Goal: Task Accomplishment & Management: Manage account settings

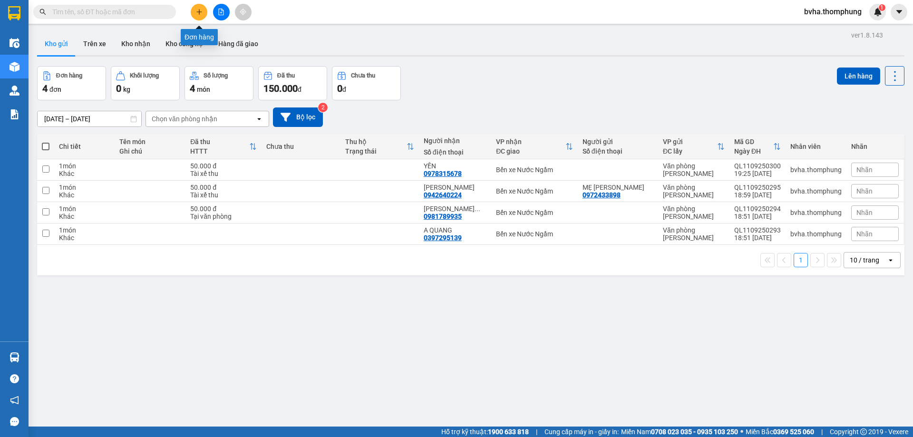
click at [202, 10] on icon "plus" at bounding box center [199, 12] width 7 height 7
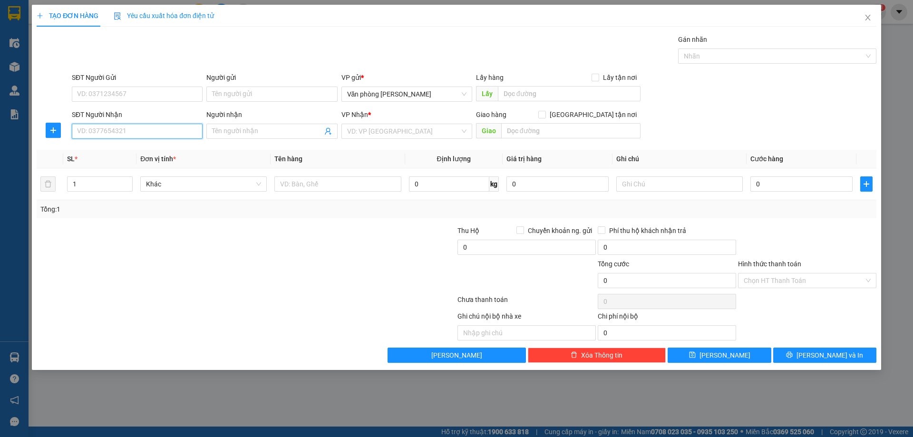
click at [151, 128] on input "SĐT Người Nhận" at bounding box center [137, 131] width 131 height 15
type input "0979857586"
click at [177, 153] on div "0979857586 - NHẪN" at bounding box center [136, 150] width 119 height 10
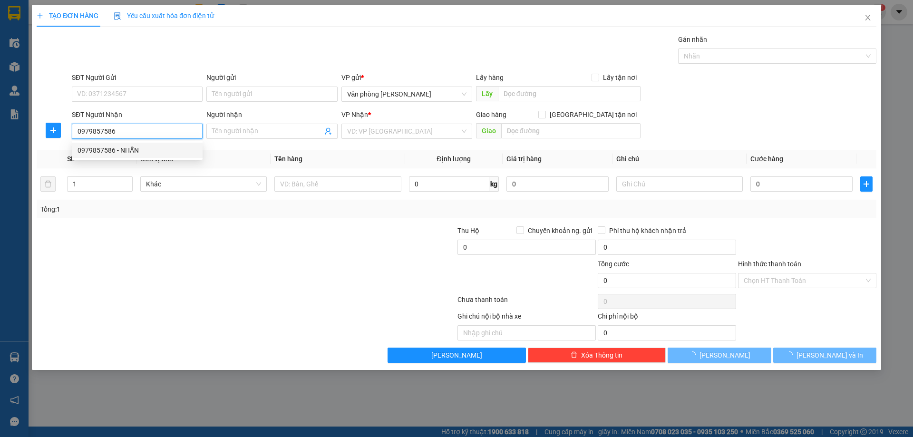
type input "NHẪN"
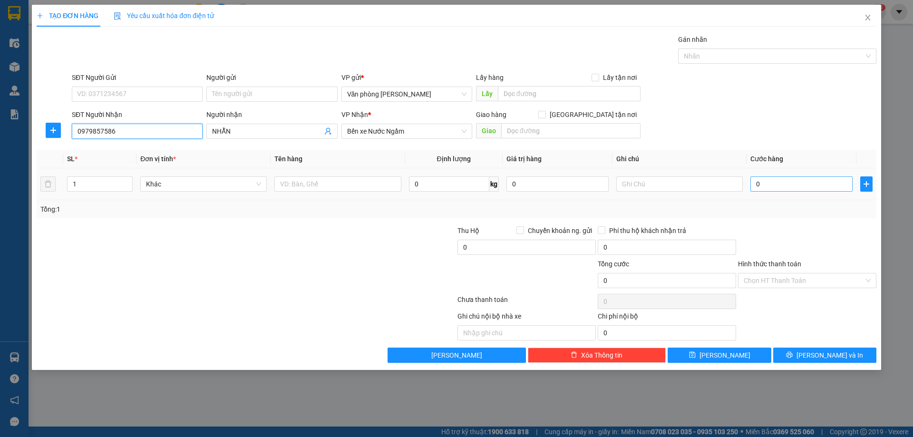
type input "0979857586"
click at [779, 188] on input "0" at bounding box center [801, 183] width 102 height 15
type input "5"
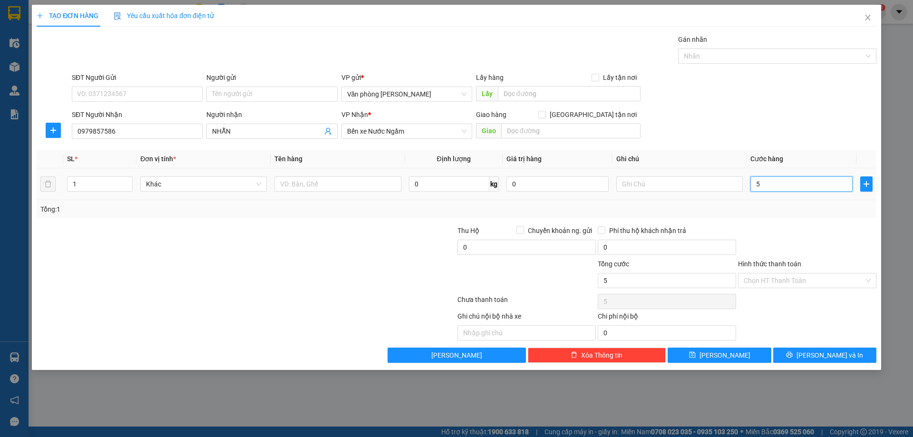
type input "50"
type input "500"
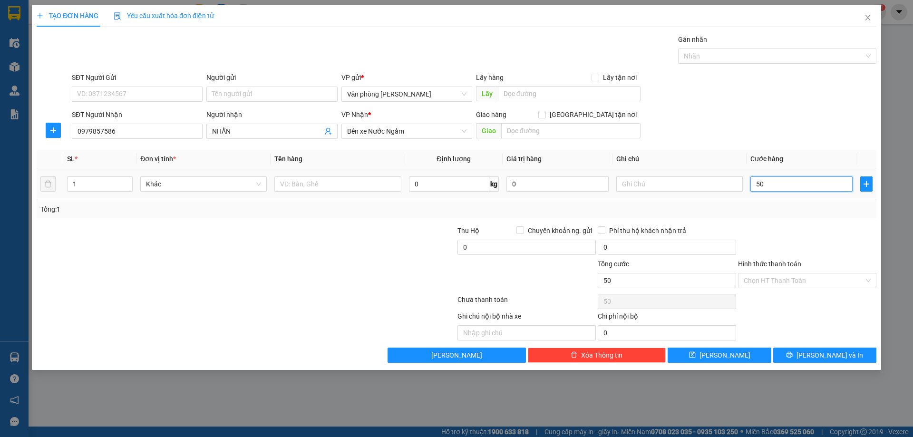
type input "500"
type input "5.000"
type input "50.000"
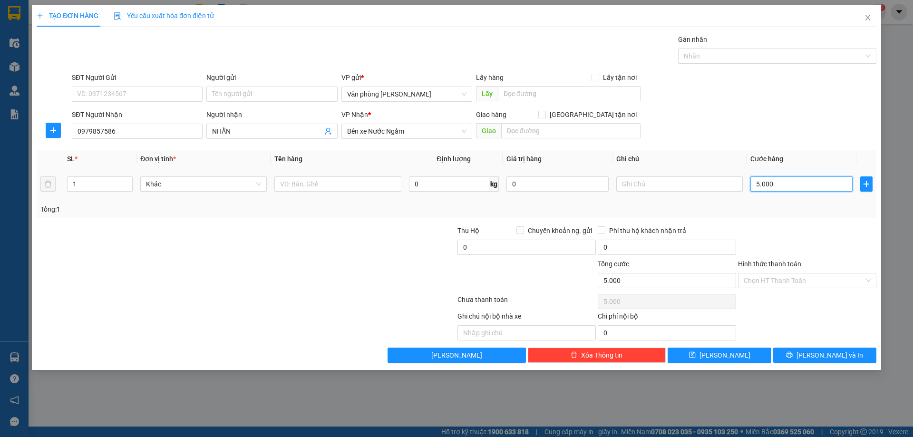
type input "50.000"
click at [800, 285] on input "Hình thức thanh toán" at bounding box center [803, 280] width 120 height 14
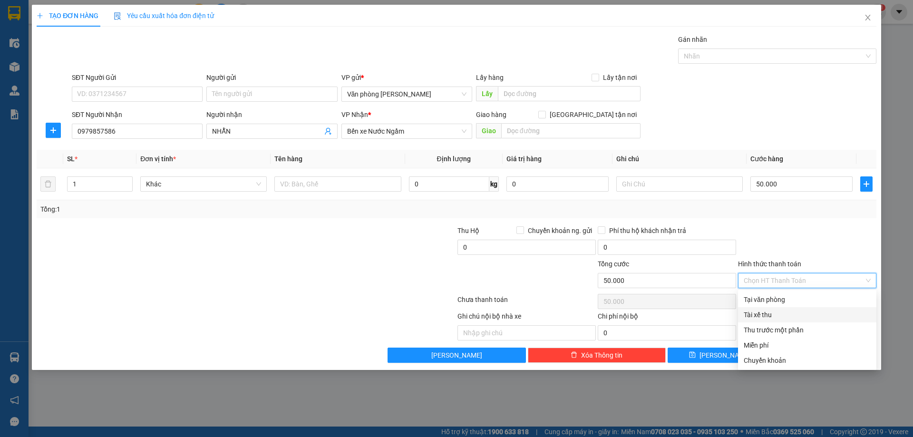
click at [760, 316] on div "Tài xế thu" at bounding box center [806, 314] width 127 height 10
type input "0"
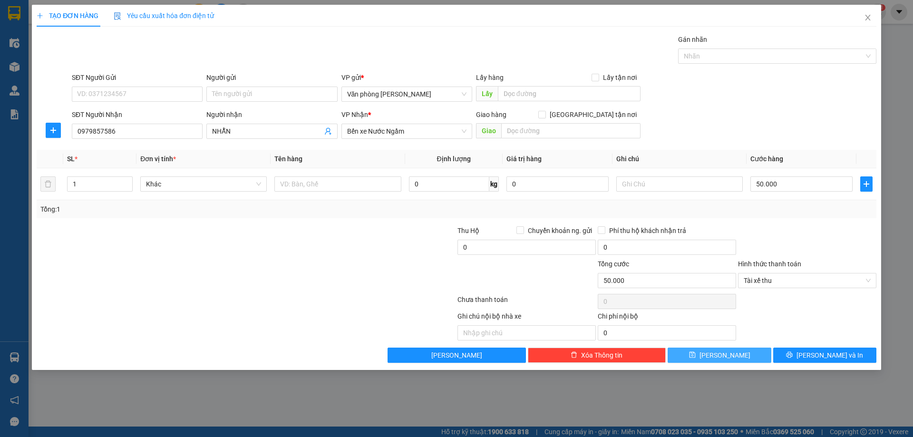
click at [739, 356] on button "Lưu" at bounding box center [718, 354] width 103 height 15
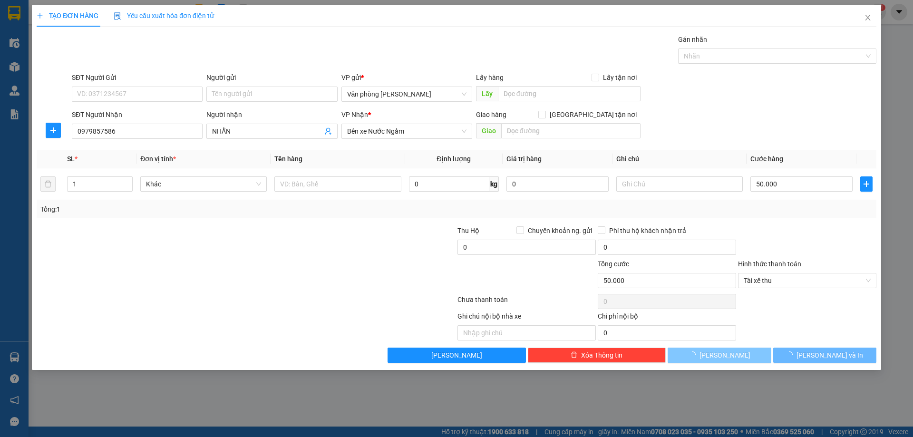
type input "0"
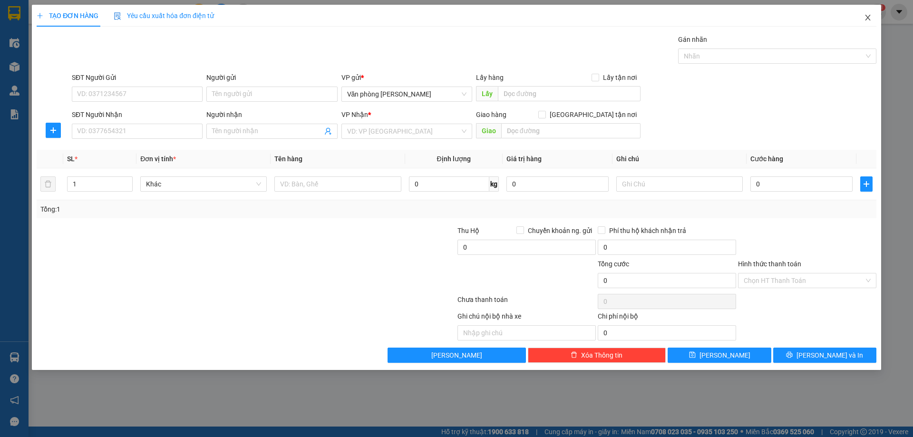
drag, startPoint x: 872, startPoint y: 19, endPoint x: 340, endPoint y: 0, distance: 532.7
click at [869, 19] on span "Close" at bounding box center [867, 18] width 27 height 27
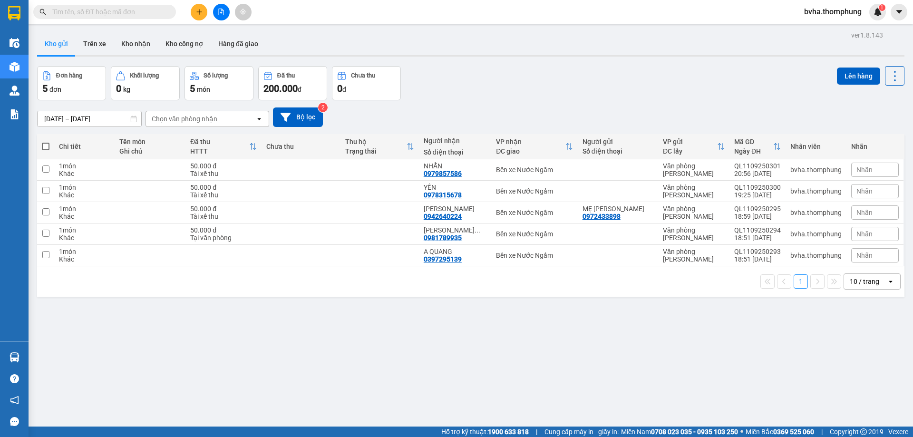
click at [47, 147] on span at bounding box center [46, 147] width 8 height 8
click at [46, 142] on input "checkbox" at bounding box center [46, 142] width 0 height 0
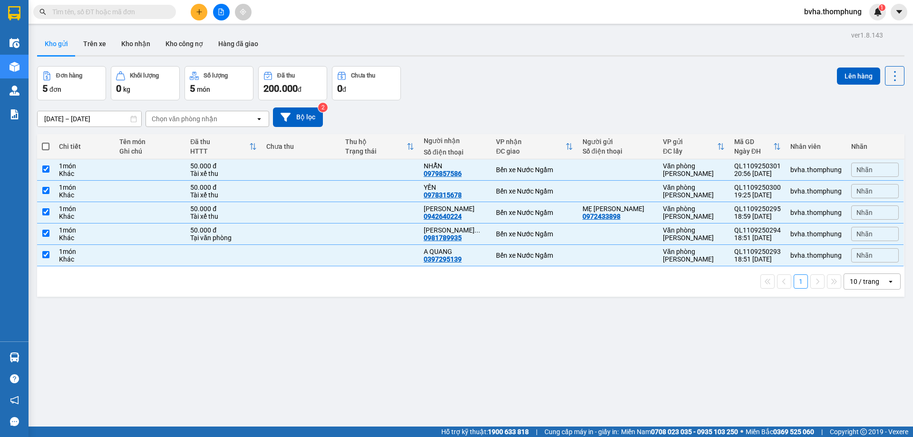
checkbox input "true"
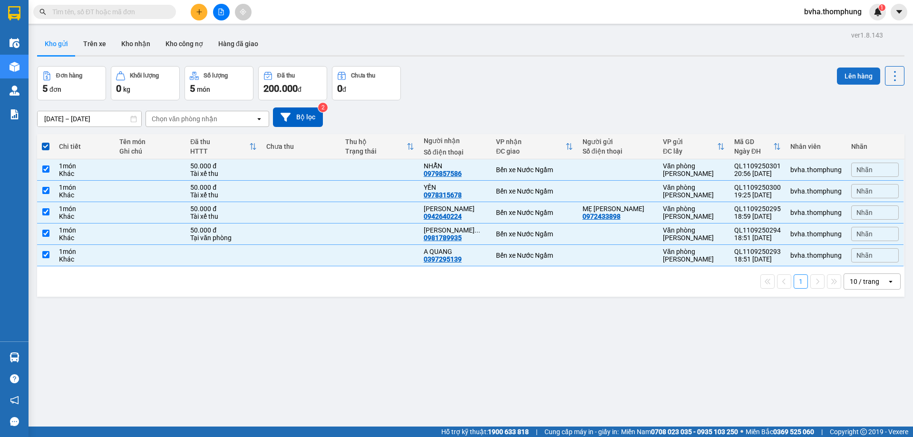
click at [855, 77] on button "Lên hàng" at bounding box center [858, 75] width 43 height 17
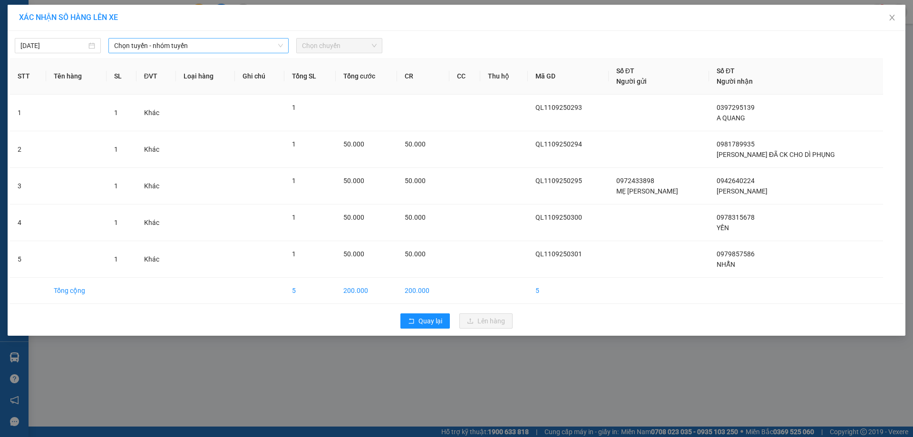
click at [217, 46] on span "Chọn tuyến - nhóm tuyến" at bounding box center [198, 45] width 169 height 14
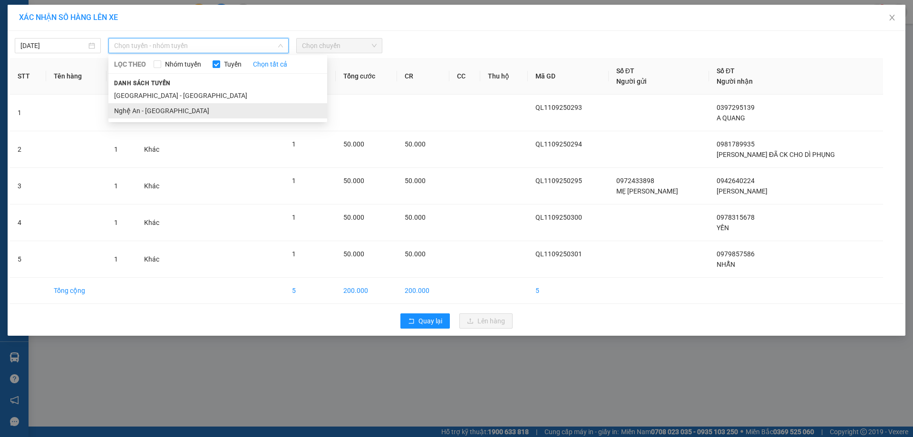
click at [161, 108] on li "Nghệ An - [GEOGRAPHIC_DATA]" at bounding box center [217, 110] width 219 height 15
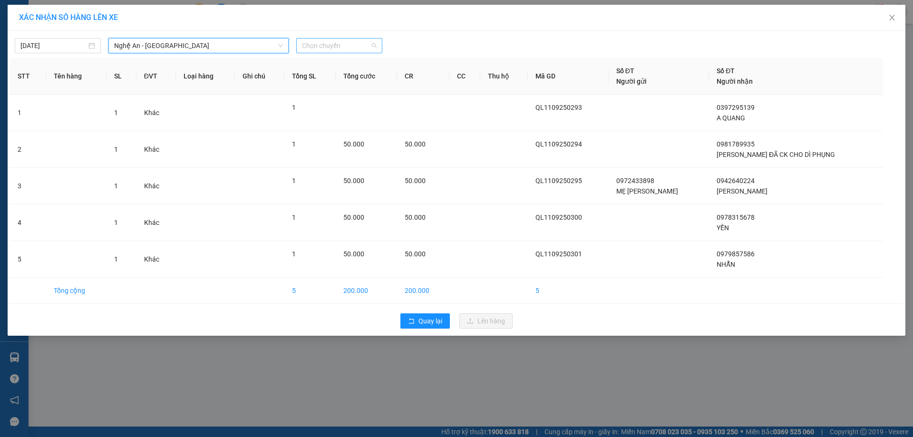
click at [342, 44] on span "Chọn chuyến" at bounding box center [339, 45] width 75 height 14
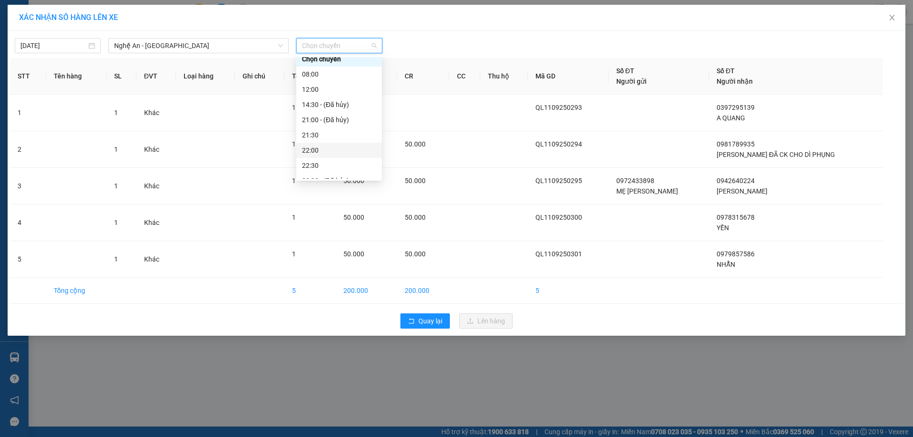
scroll to position [8, 0]
click at [329, 148] on div "22:00" at bounding box center [339, 148] width 74 height 10
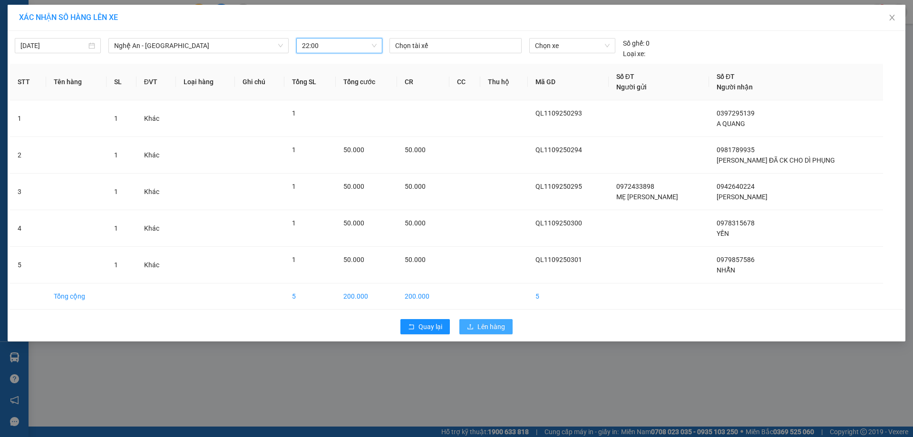
click at [481, 326] on span "Lên hàng" at bounding box center [491, 326] width 28 height 10
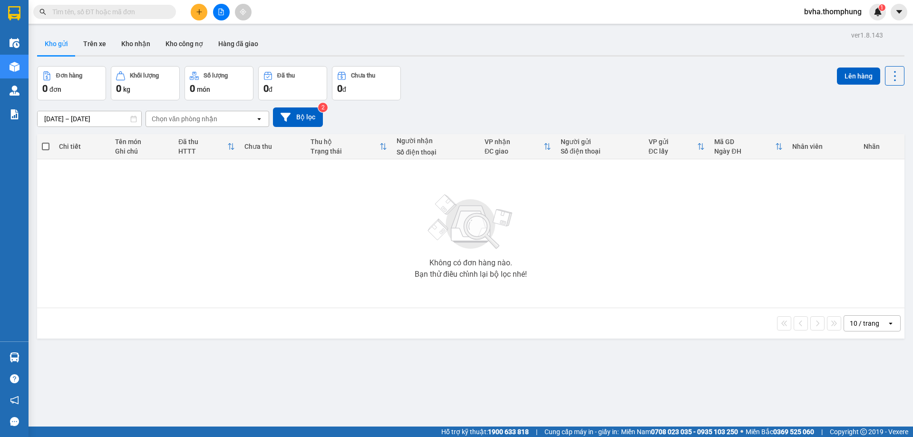
click at [197, 15] on button at bounding box center [199, 12] width 17 height 17
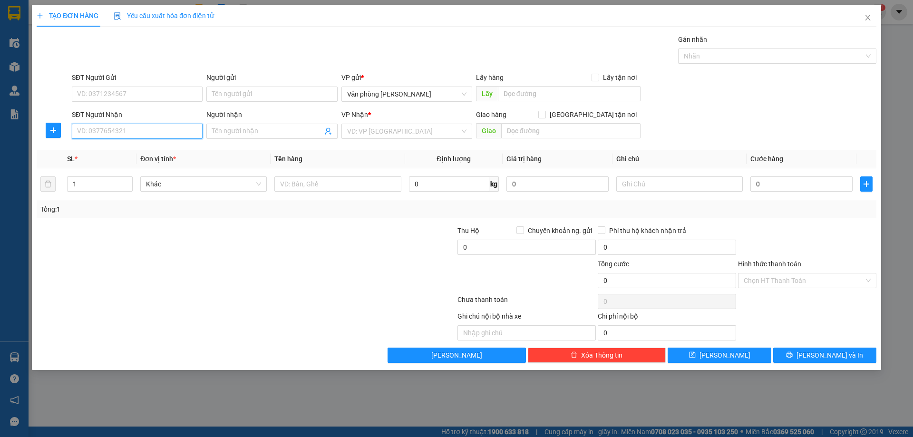
click at [120, 125] on input "SĐT Người Nhận" at bounding box center [137, 131] width 131 height 15
type input "0972476397"
click at [142, 153] on div "0972476397 - CON [PERSON_NAME]" at bounding box center [136, 150] width 119 height 10
type input "CON HỒNG"
type input "0972476397"
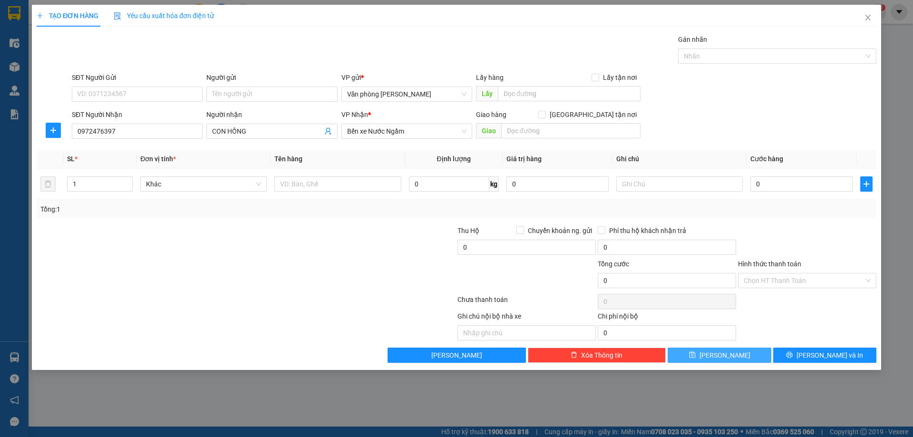
click at [738, 355] on button "Lưu" at bounding box center [718, 354] width 103 height 15
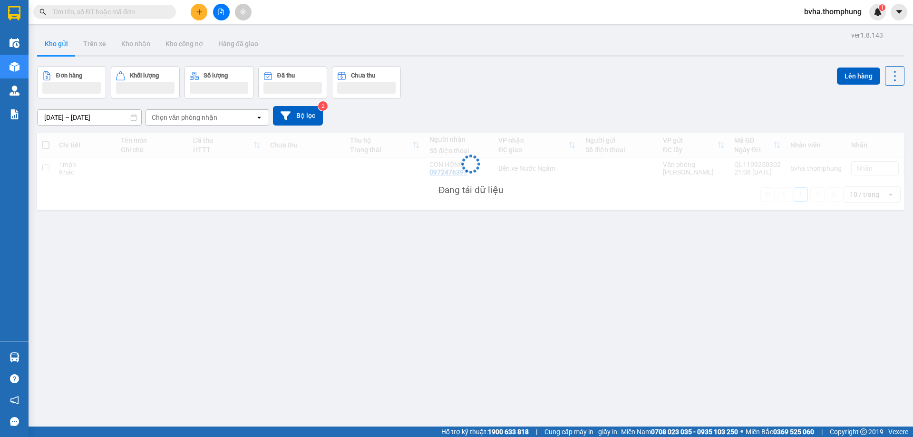
scroll to position [44, 0]
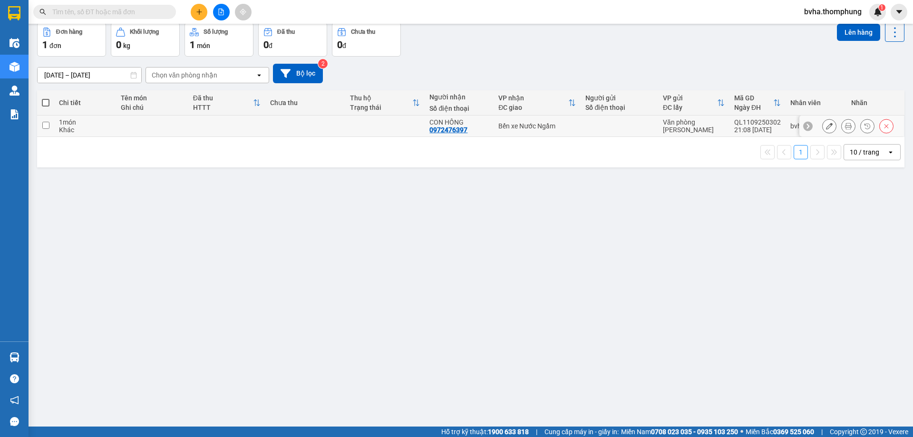
click at [44, 128] on input "checkbox" at bounding box center [45, 125] width 7 height 7
checkbox input "true"
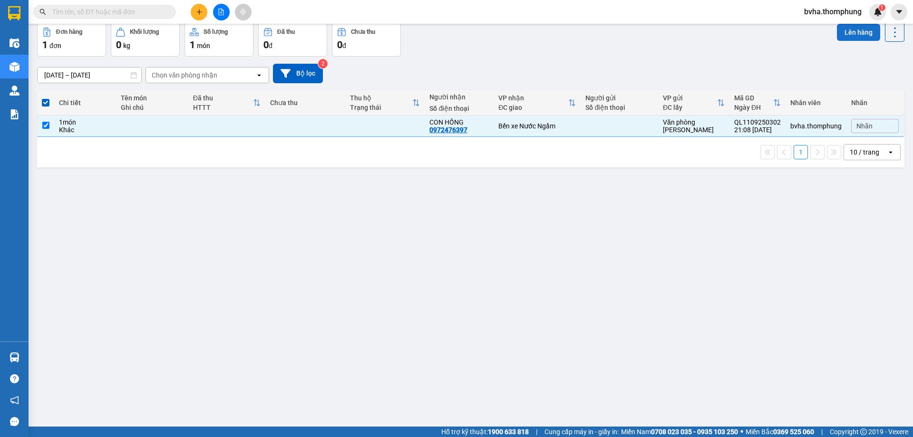
click at [846, 28] on button "Lên hàng" at bounding box center [858, 32] width 43 height 17
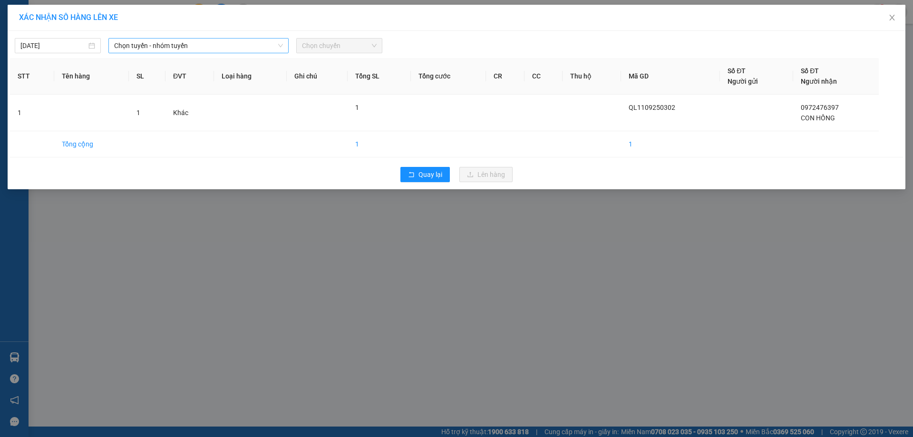
click at [154, 45] on span "Chọn tuyến - nhóm tuyến" at bounding box center [198, 45] width 169 height 14
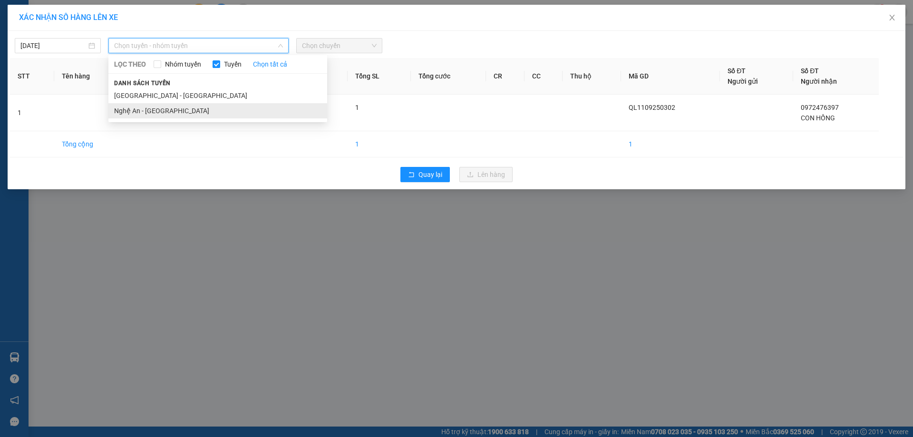
drag, startPoint x: 149, startPoint y: 106, endPoint x: 363, endPoint y: 53, distance: 220.4
click at [149, 106] on li "Nghệ An - [GEOGRAPHIC_DATA]" at bounding box center [217, 110] width 219 height 15
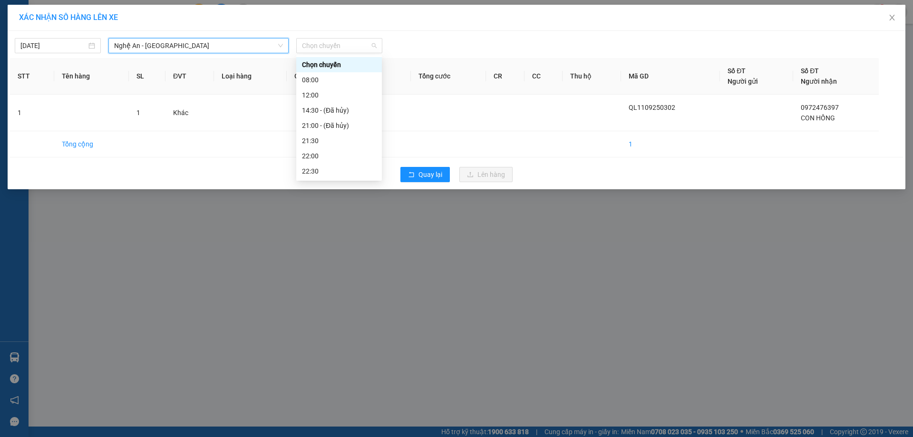
drag, startPoint x: 355, startPoint y: 43, endPoint x: 352, endPoint y: 72, distance: 28.7
click at [355, 44] on span "Chọn chuyến" at bounding box center [339, 45] width 75 height 14
click at [321, 157] on div "22:00" at bounding box center [339, 156] width 74 height 10
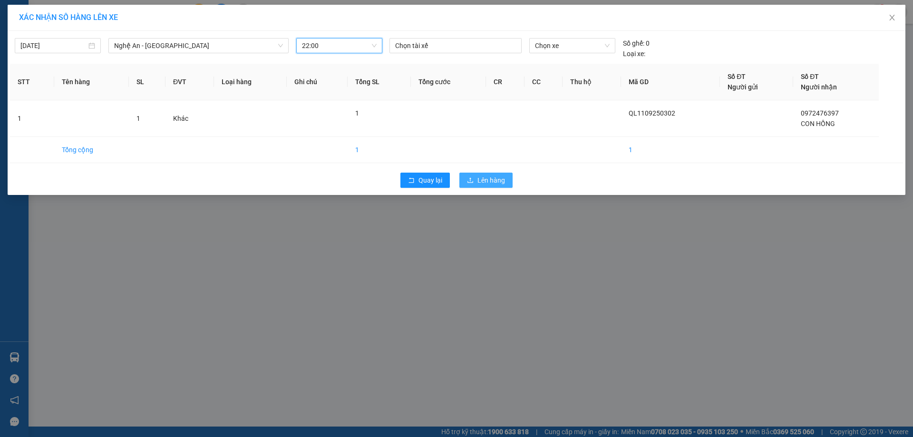
click at [484, 181] on span "Lên hàng" at bounding box center [491, 180] width 28 height 10
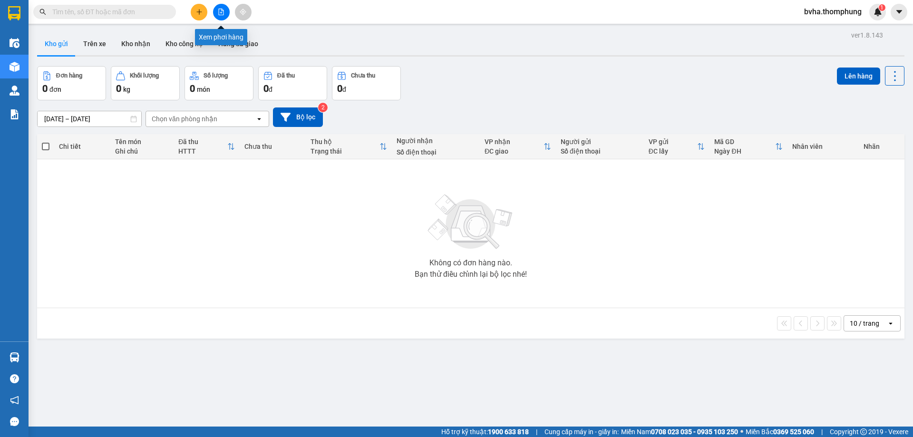
click at [219, 11] on icon "file-add" at bounding box center [221, 12] width 5 height 7
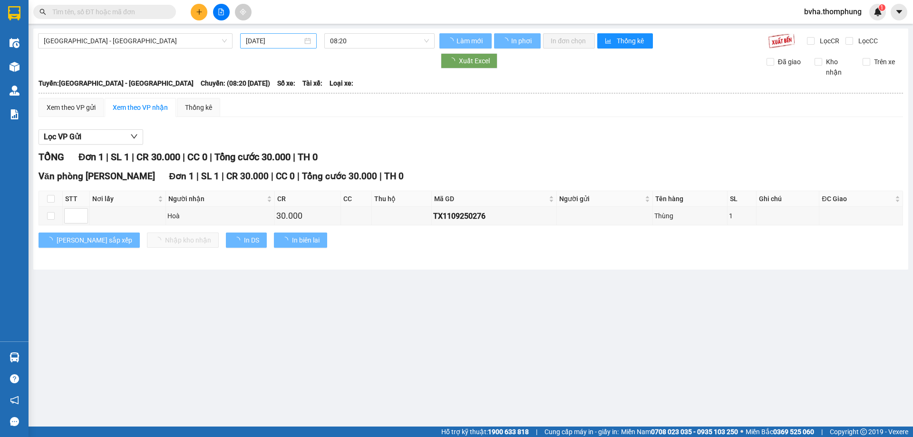
click at [275, 44] on input "[DATE]" at bounding box center [274, 41] width 57 height 10
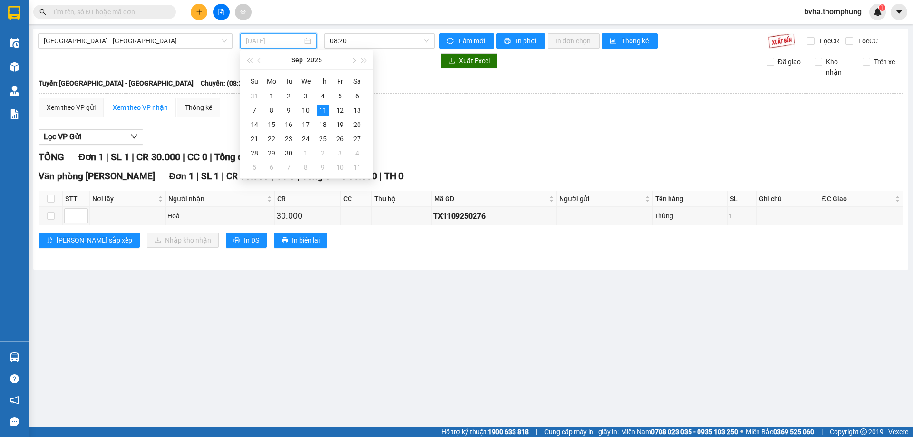
type input "[DATE]"
click at [355, 43] on span "08:20" at bounding box center [379, 41] width 99 height 14
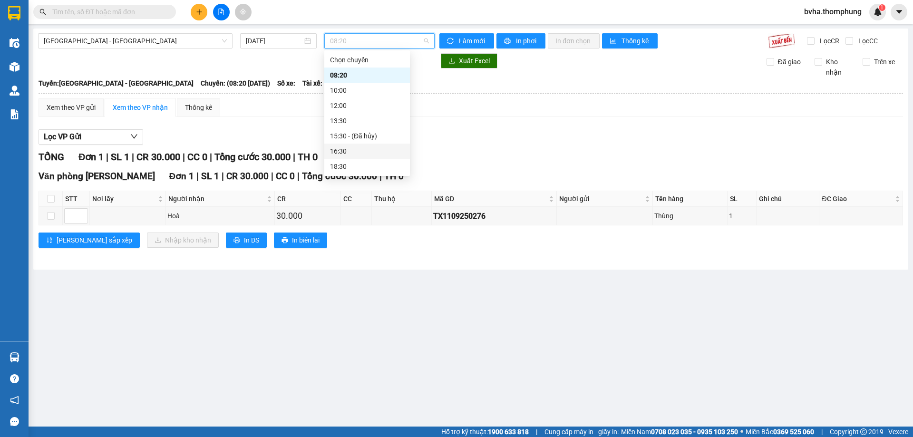
click at [342, 152] on div "16:30" at bounding box center [367, 151] width 74 height 10
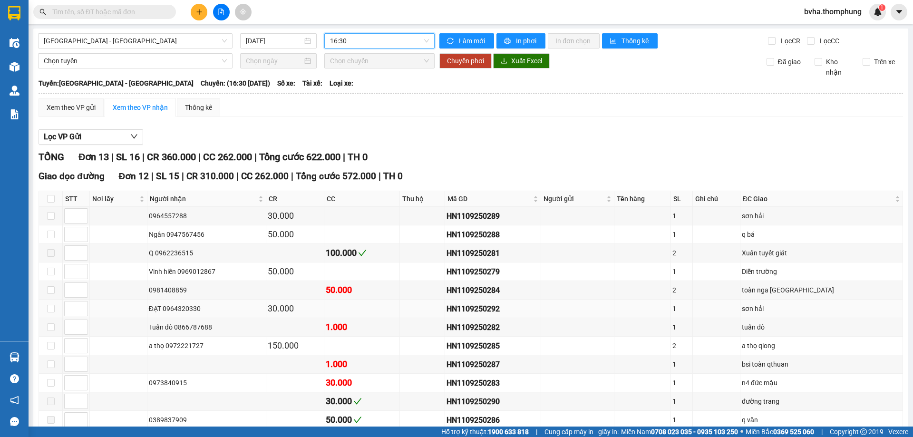
scroll to position [48, 0]
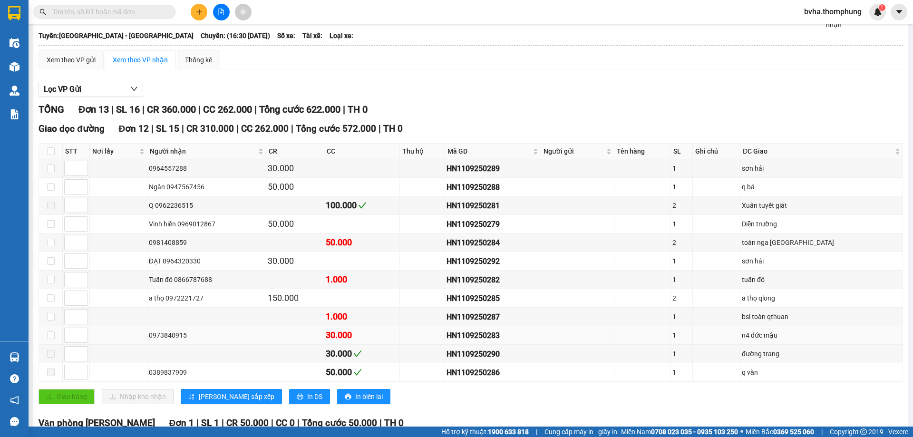
click at [57, 335] on td at bounding box center [51, 335] width 24 height 19
click at [52, 336] on input "checkbox" at bounding box center [51, 335] width 8 height 8
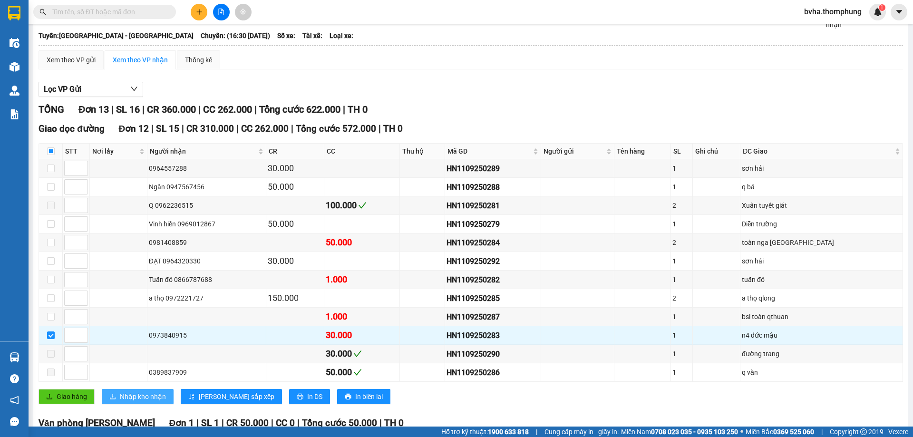
click at [123, 395] on span "Nhập kho nhận" at bounding box center [143, 396] width 46 height 10
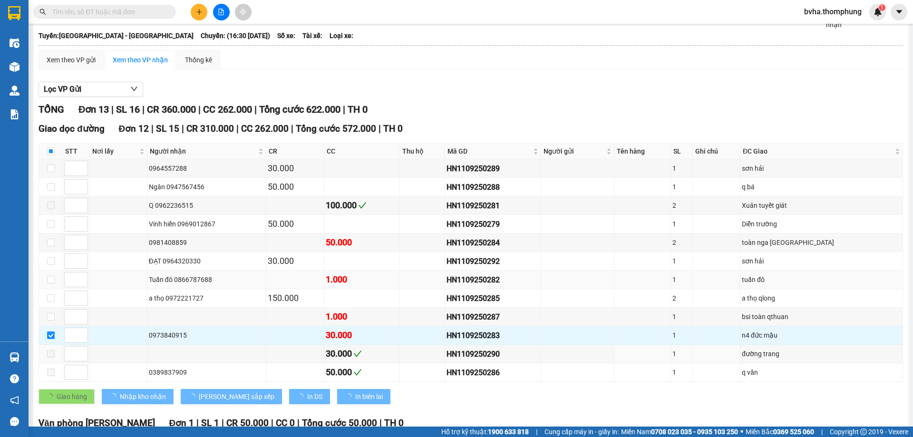
checkbox input "false"
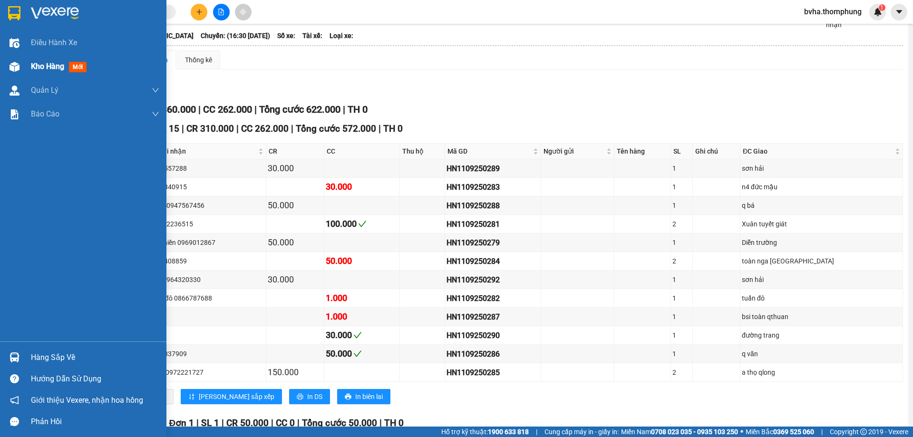
click at [22, 66] on div at bounding box center [14, 66] width 17 height 17
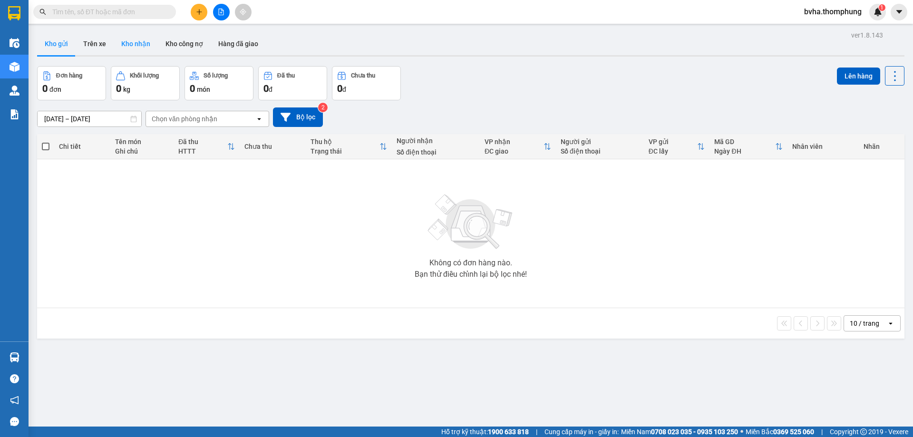
click at [138, 44] on button "Kho nhận" at bounding box center [136, 43] width 44 height 23
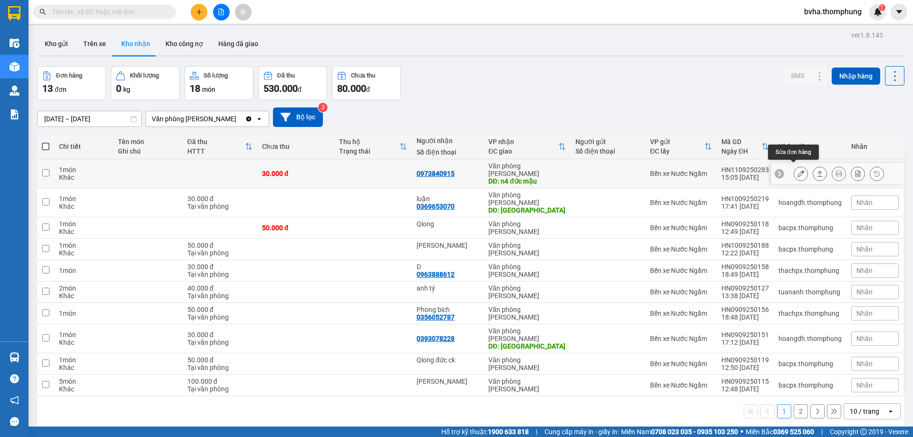
click at [797, 171] on icon at bounding box center [800, 173] width 7 height 7
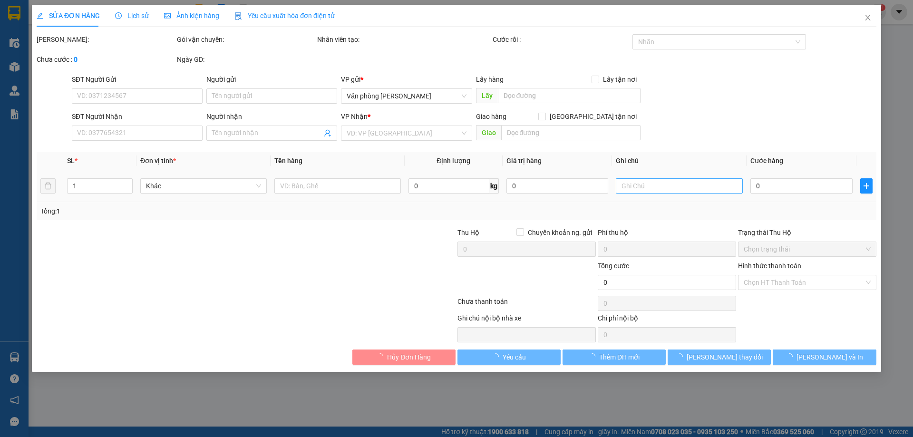
type input "0973840915"
type input "n4 đức mậu"
type input "30.000"
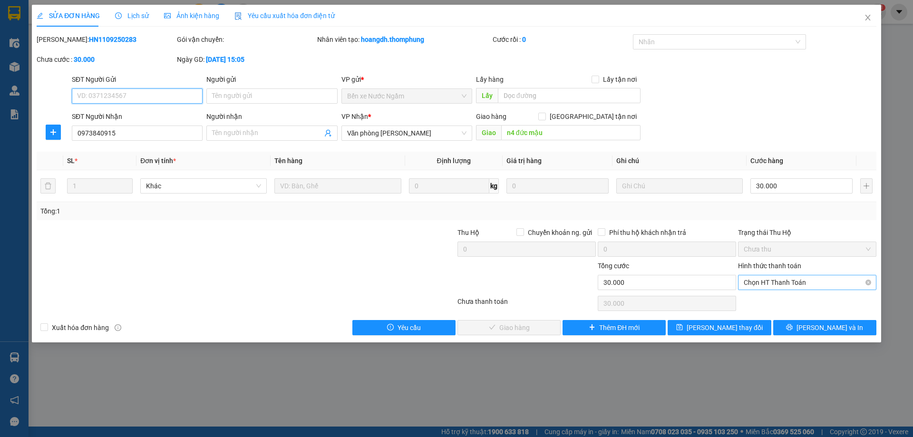
click at [798, 280] on span "Chọn HT Thanh Toán" at bounding box center [806, 282] width 127 height 14
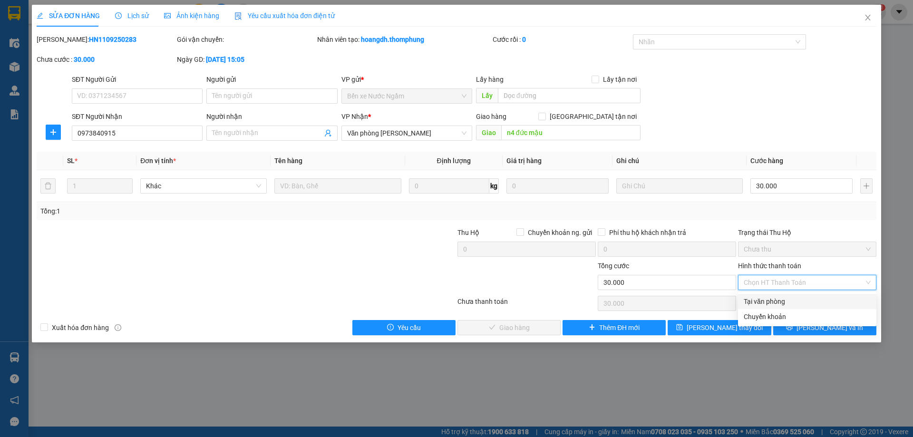
click at [770, 304] on div "Tại văn phòng" at bounding box center [806, 301] width 127 height 10
type input "0"
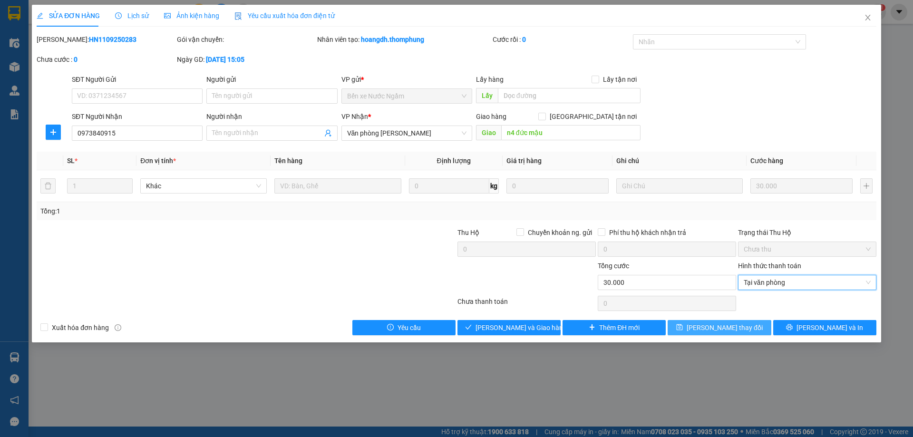
click at [723, 327] on span "Lưu thay đổi" at bounding box center [724, 327] width 76 height 10
